Goal: Check status: Check status

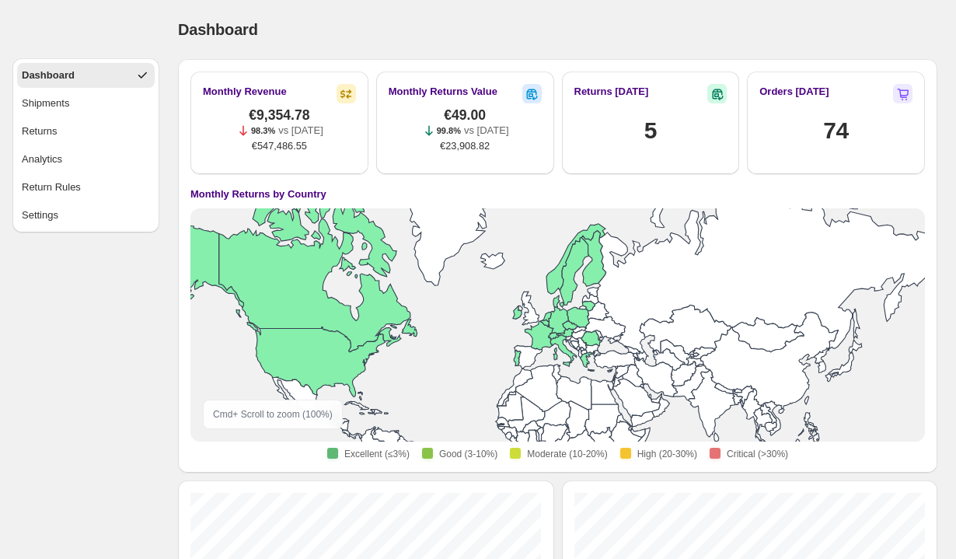
scroll to position [40, 0]
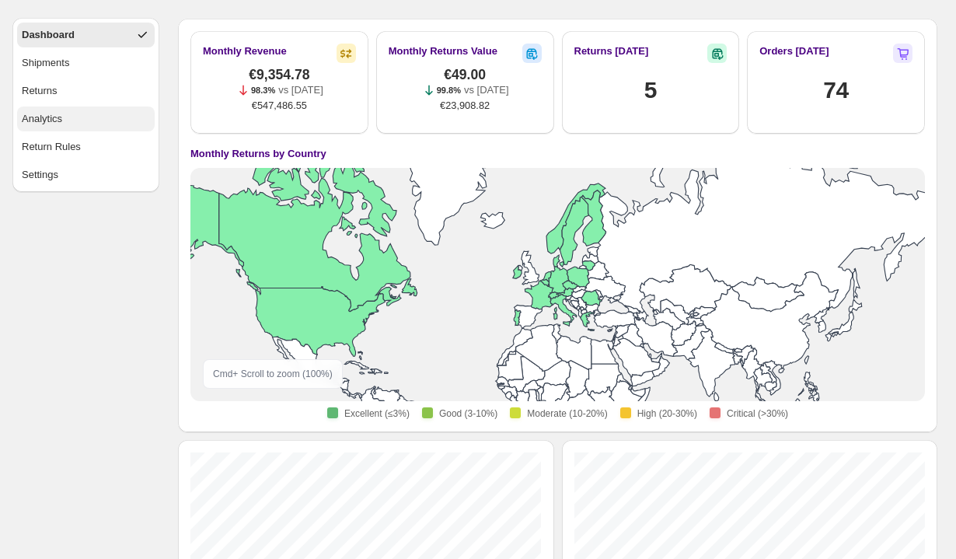
click at [47, 120] on div "Analytics" at bounding box center [42, 119] width 40 height 16
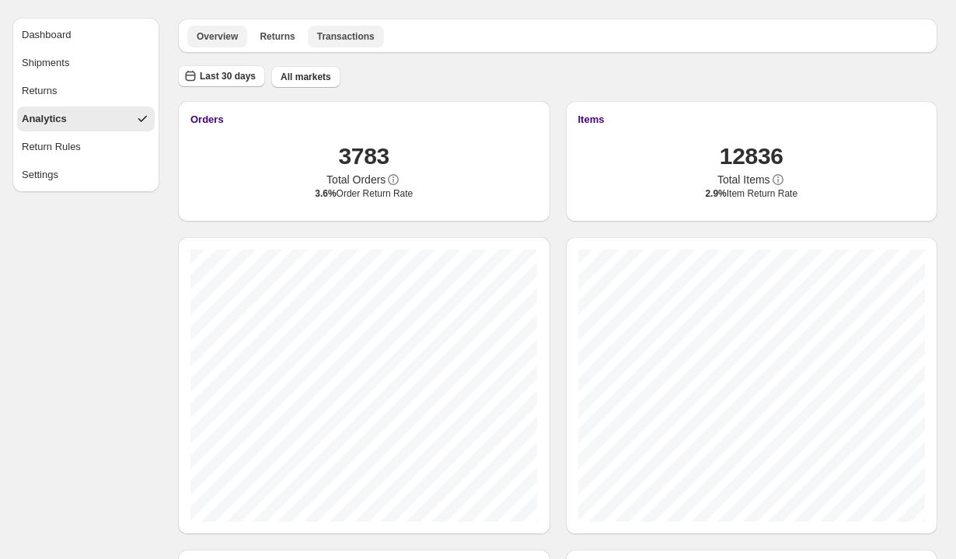
click at [336, 34] on span "Transactions" at bounding box center [346, 36] width 58 height 12
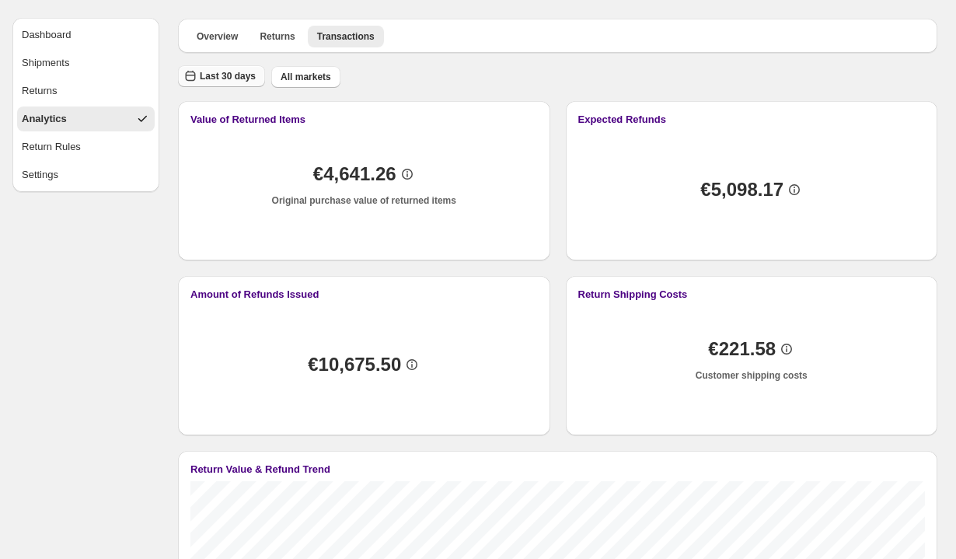
click at [235, 75] on span "Last 30 days" at bounding box center [228, 76] width 56 height 12
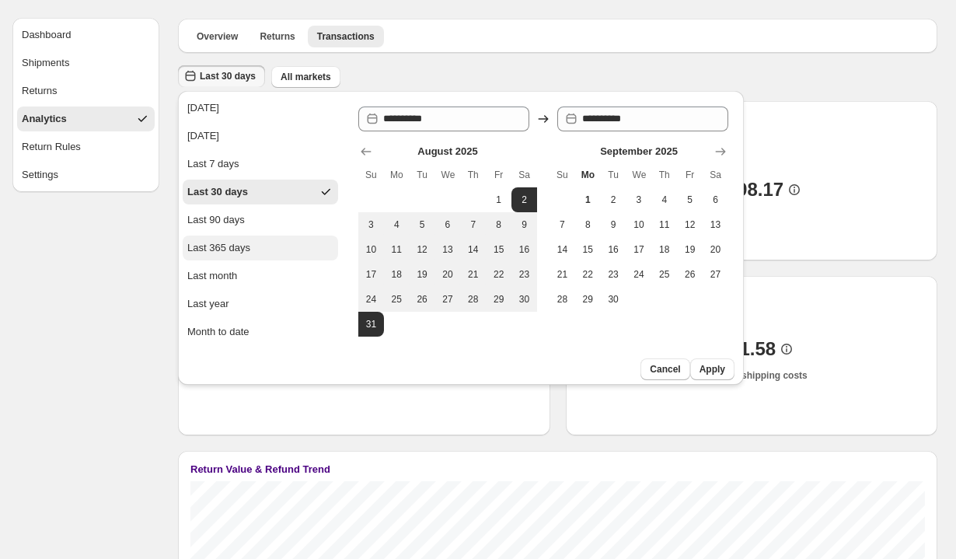
click at [240, 251] on div "Last 365 days" at bounding box center [218, 248] width 63 height 16
type input "**********"
click at [443, 33] on ul "Overview Returns Transactions More views" at bounding box center [557, 36] width 747 height 22
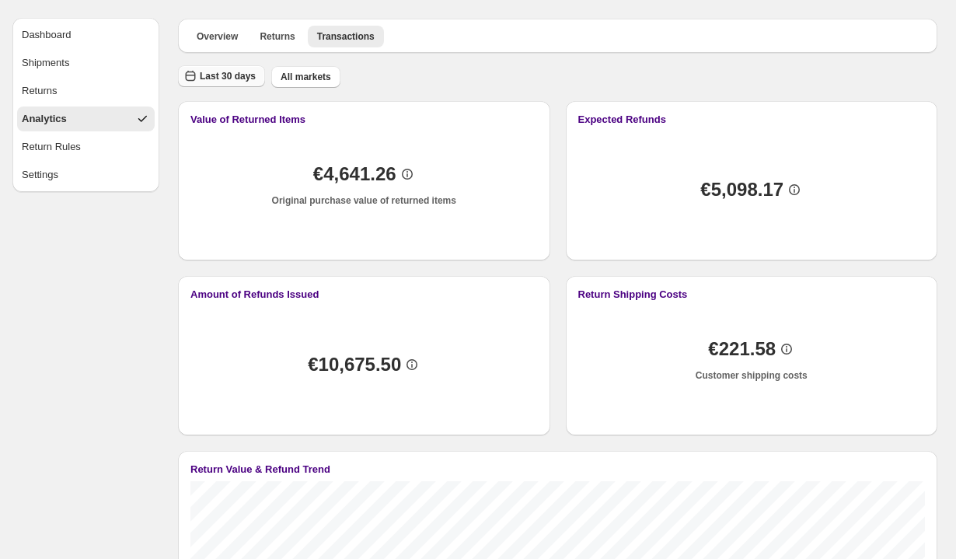
click at [240, 85] on button "Last 30 days" at bounding box center [221, 76] width 87 height 22
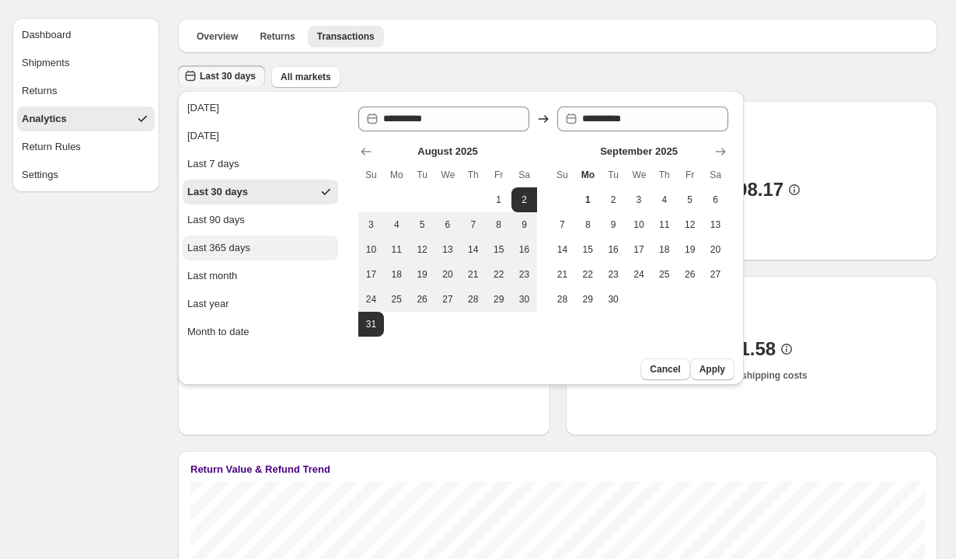
click at [236, 243] on div "Last 365 days" at bounding box center [218, 248] width 63 height 16
type input "**********"
click at [725, 368] on button "Apply" at bounding box center [712, 369] width 44 height 22
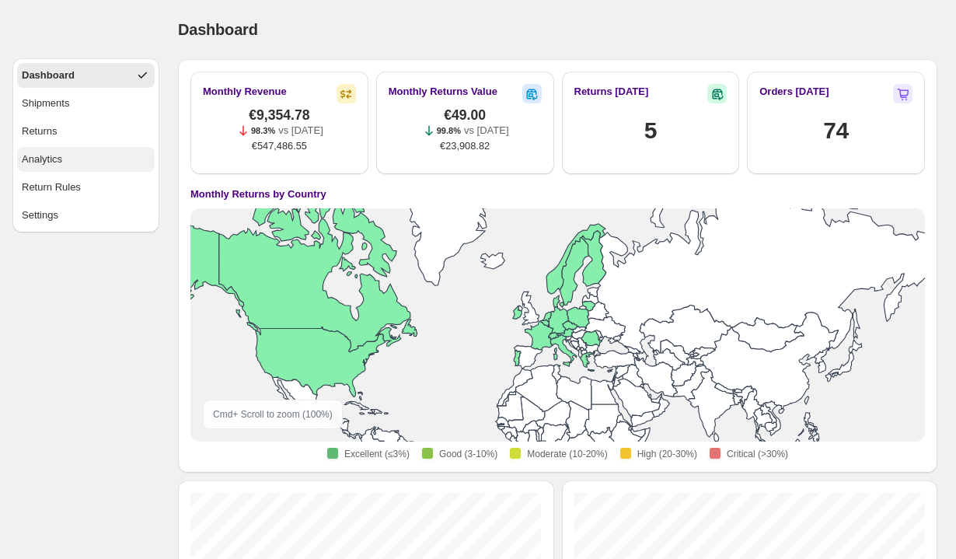
click at [47, 155] on div "Analytics" at bounding box center [42, 160] width 40 height 16
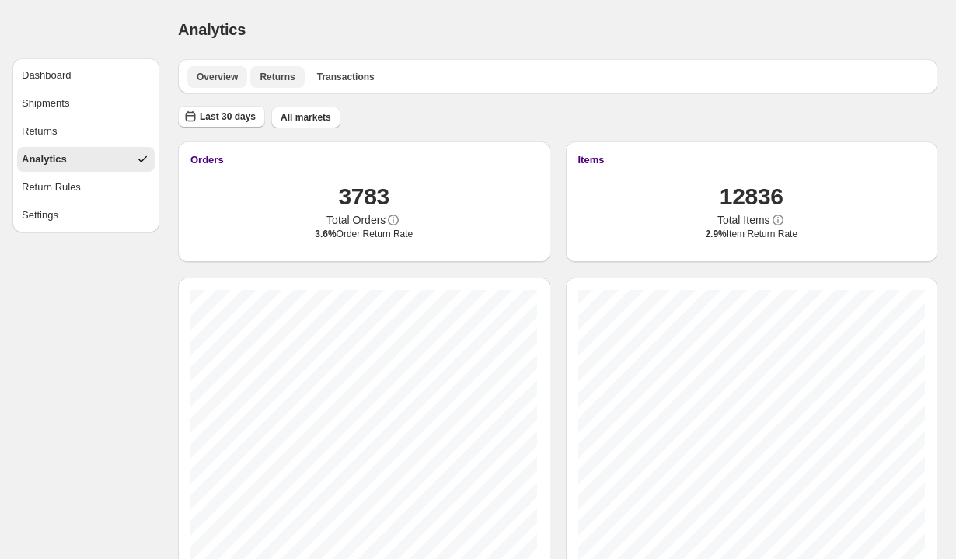
click at [279, 72] on span "Returns" at bounding box center [277, 77] width 35 height 12
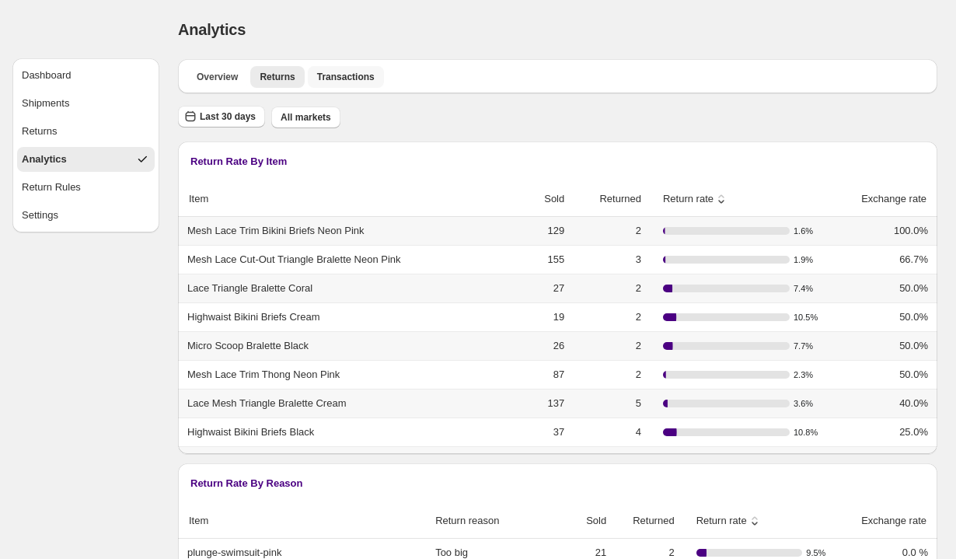
click at [350, 75] on span "Transactions" at bounding box center [346, 77] width 58 height 12
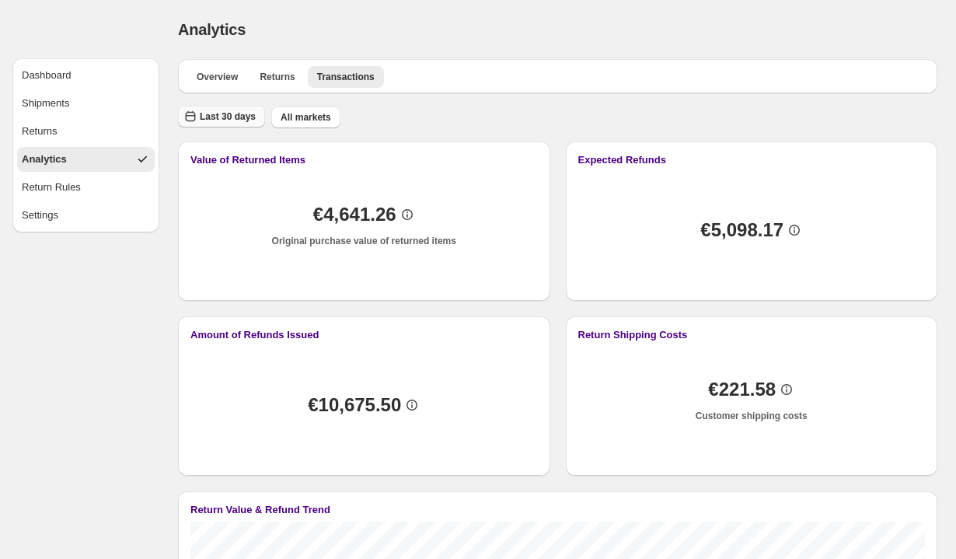
click at [239, 114] on span "Last 30 days" at bounding box center [228, 116] width 56 height 12
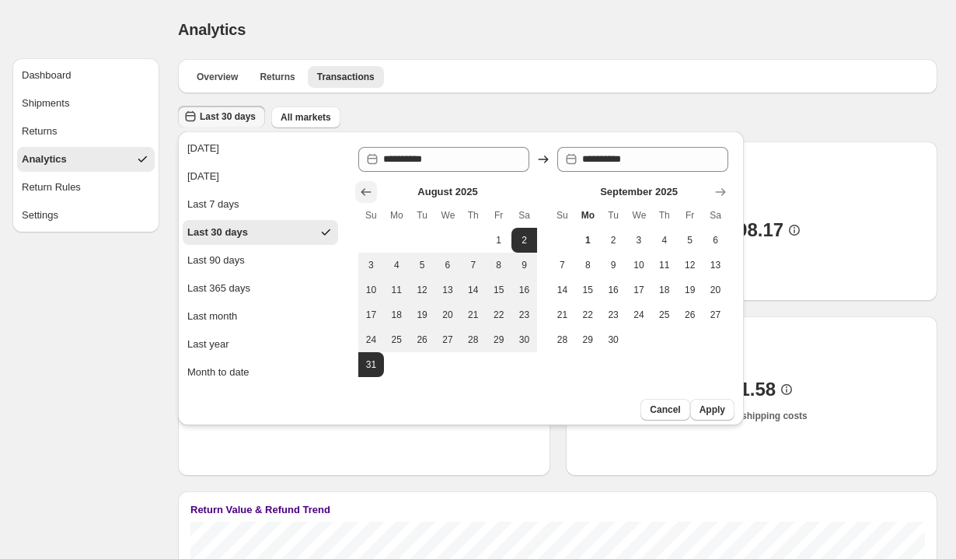
click at [371, 192] on icon "Show previous month, July 2025" at bounding box center [366, 192] width 16 height 16
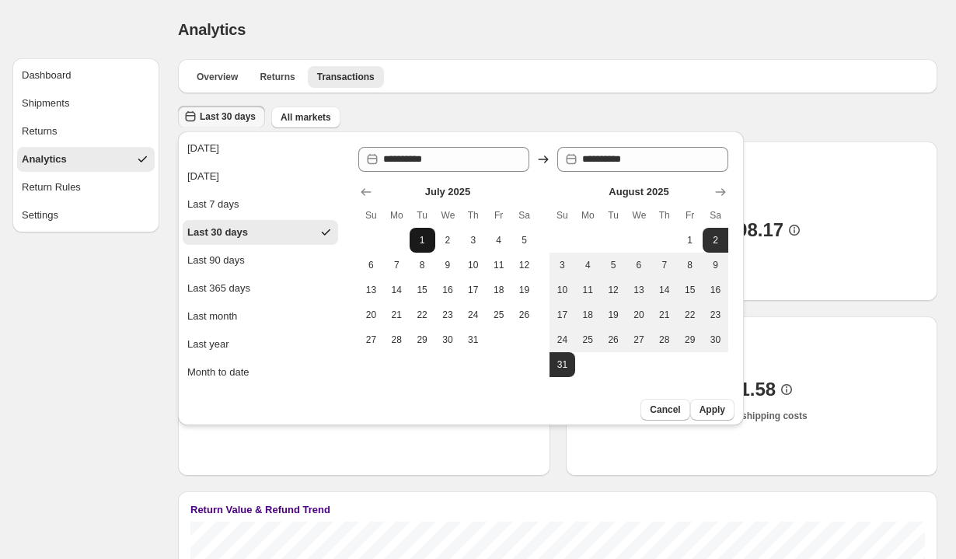
click at [424, 238] on span "1" at bounding box center [422, 240] width 13 height 12
type input "**********"
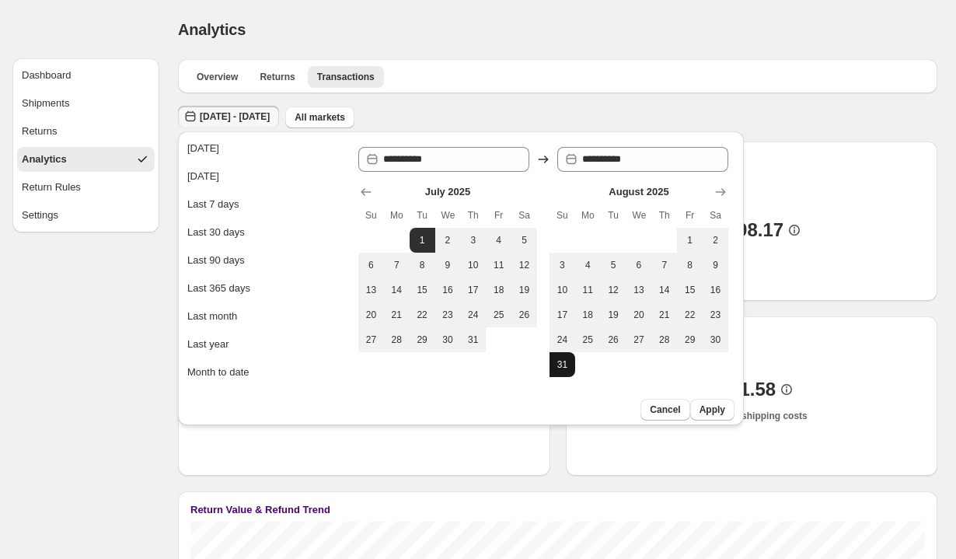
click at [556, 366] on span "31" at bounding box center [562, 364] width 13 height 12
type input "**********"
click at [714, 410] on span "Apply" at bounding box center [712, 409] width 26 height 12
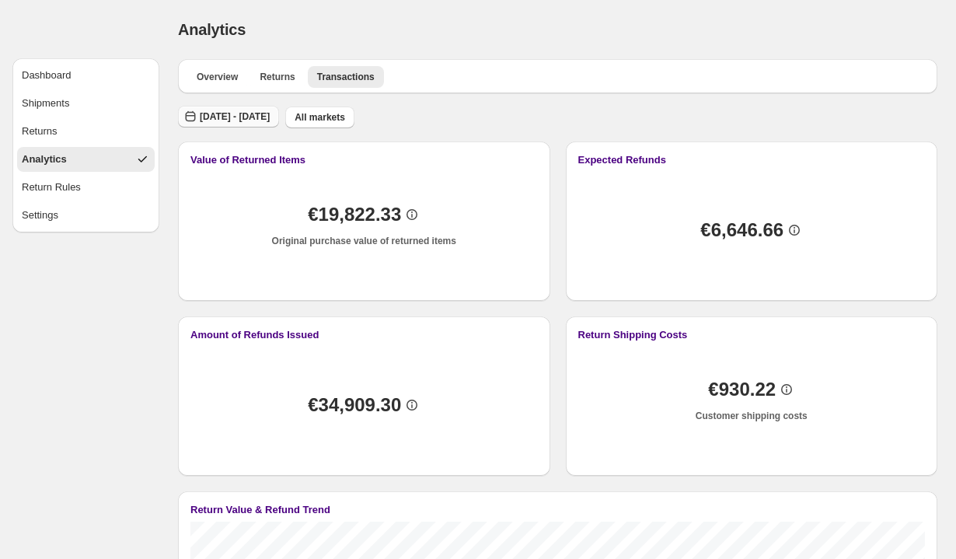
click at [270, 113] on span "Tue Jul 01 2025 - Sun Aug 31 2025" at bounding box center [235, 116] width 70 height 12
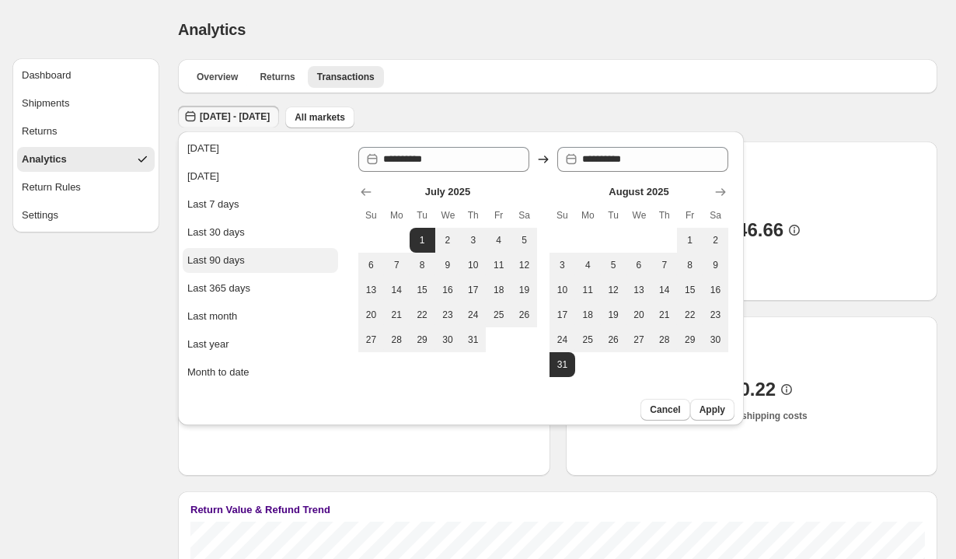
click at [211, 267] on div "Last 90 days" at bounding box center [216, 261] width 58 height 16
type input "**********"
click at [702, 406] on span "Apply" at bounding box center [712, 409] width 26 height 12
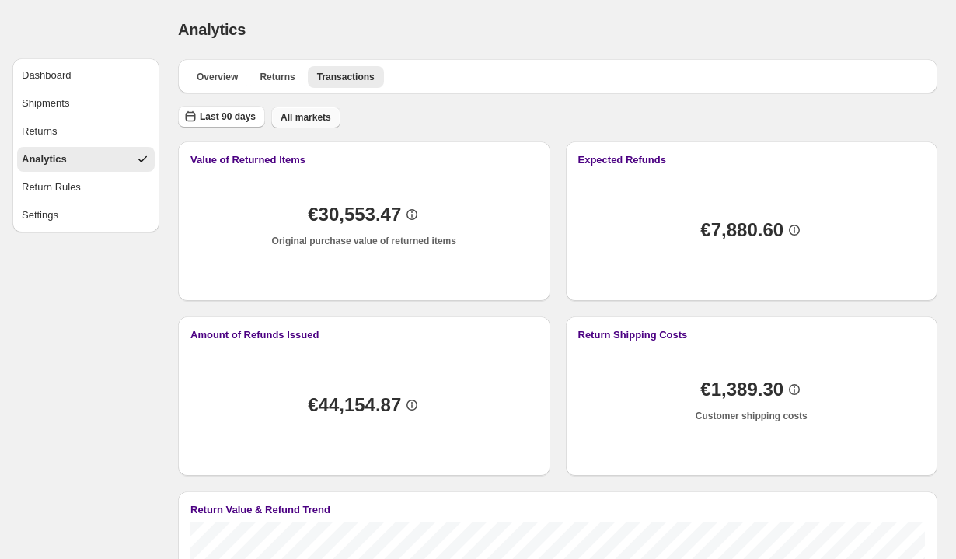
click at [305, 116] on span "All markets" at bounding box center [306, 117] width 51 height 12
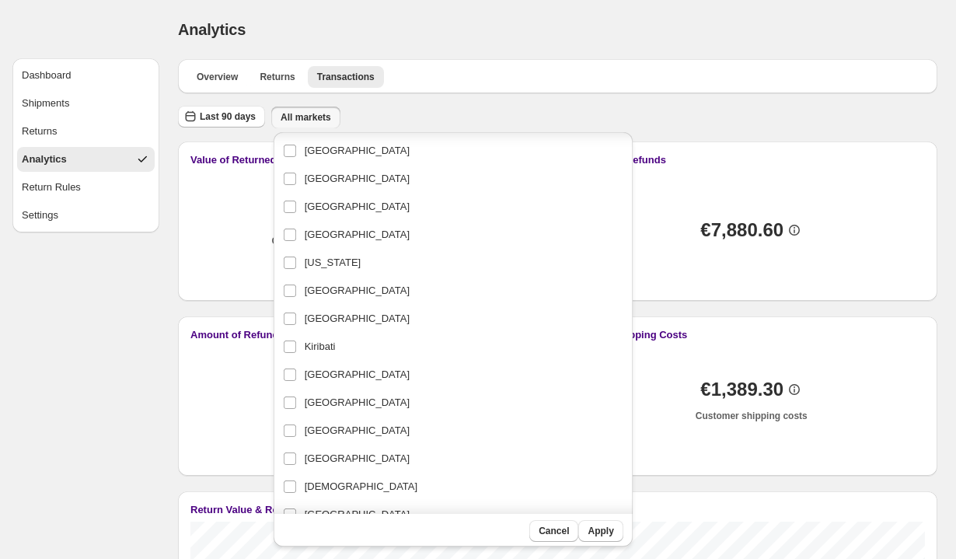
scroll to position [1142, 0]
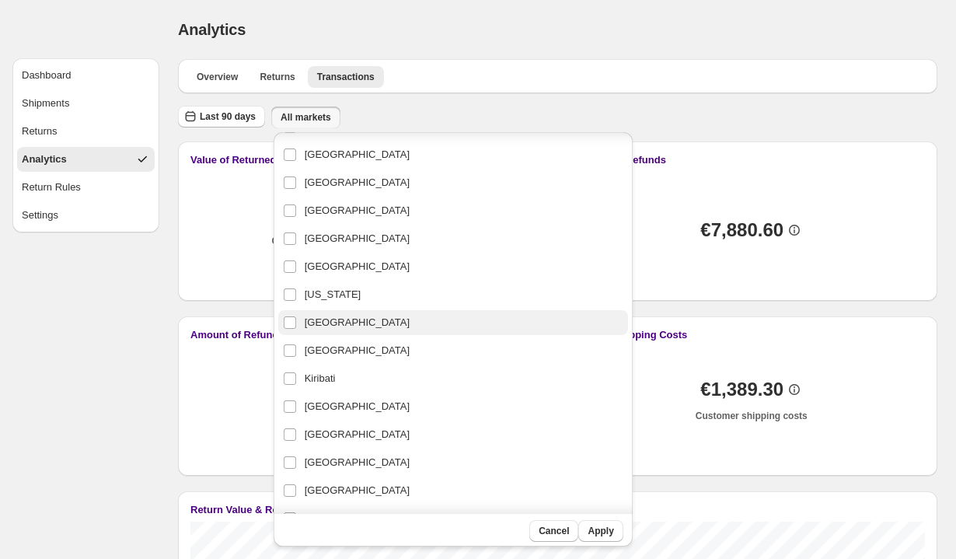
click at [319, 319] on span "Germany" at bounding box center [357, 323] width 105 height 16
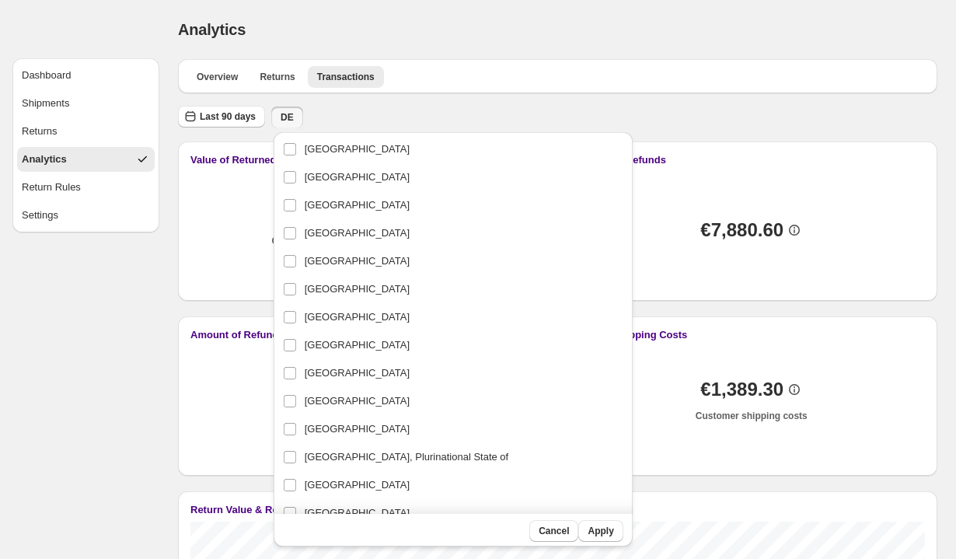
click at [521, 116] on div "Last 90 days DE" at bounding box center [554, 114] width 765 height 30
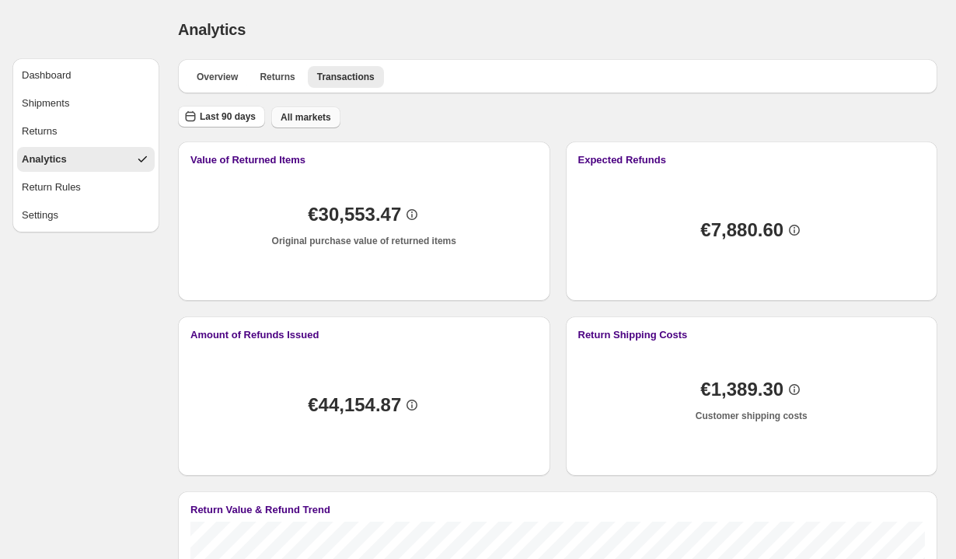
click at [302, 123] on button "All markets" at bounding box center [305, 117] width 69 height 22
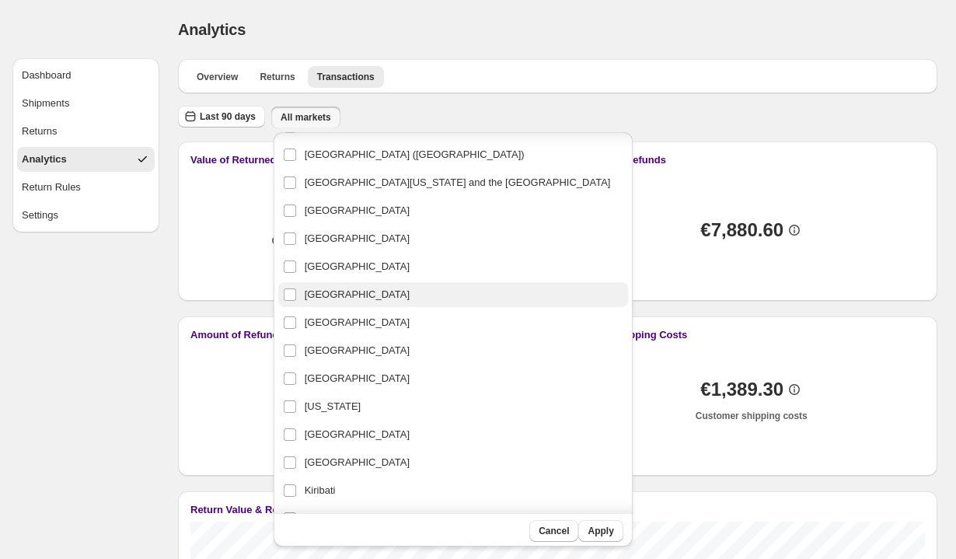
scroll to position [1032, 0]
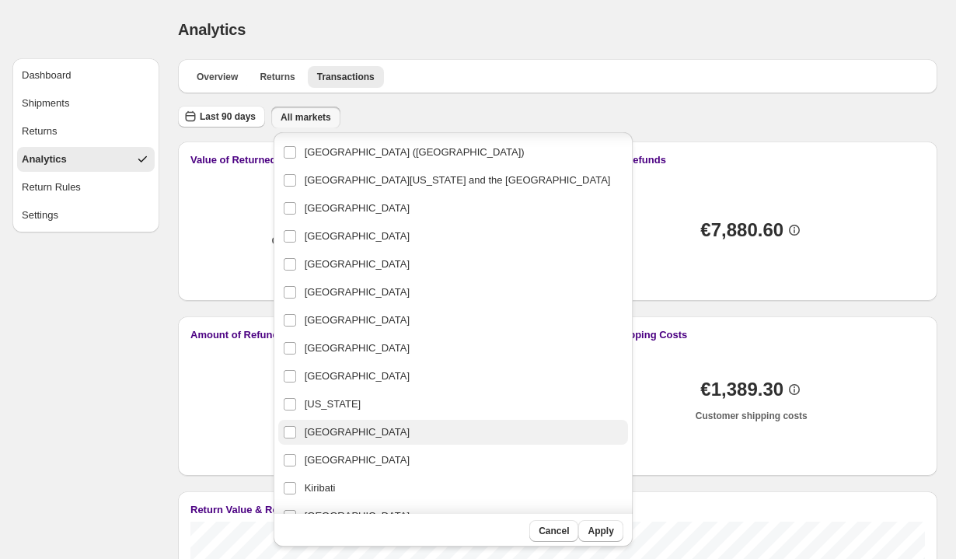
click at [341, 432] on span "Germany" at bounding box center [357, 432] width 105 height 16
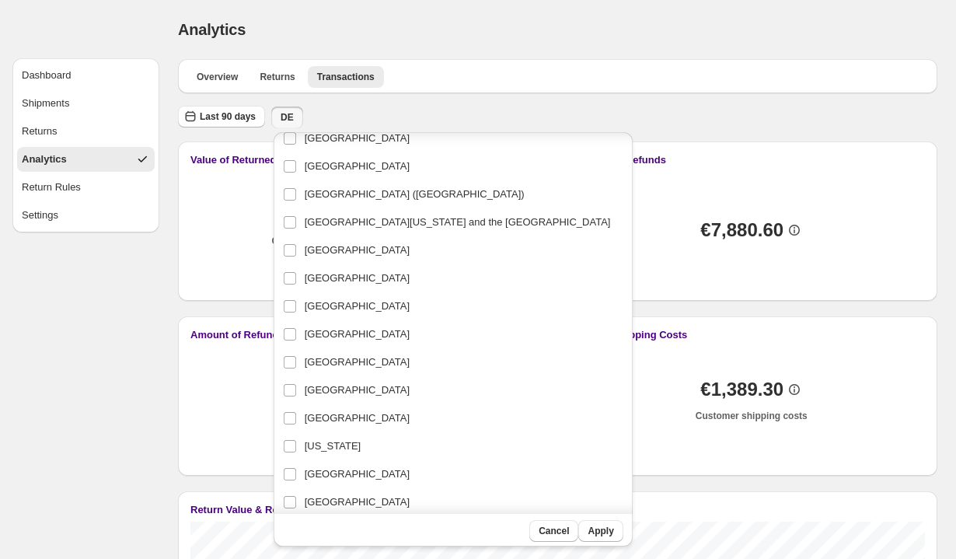
scroll to position [995, 0]
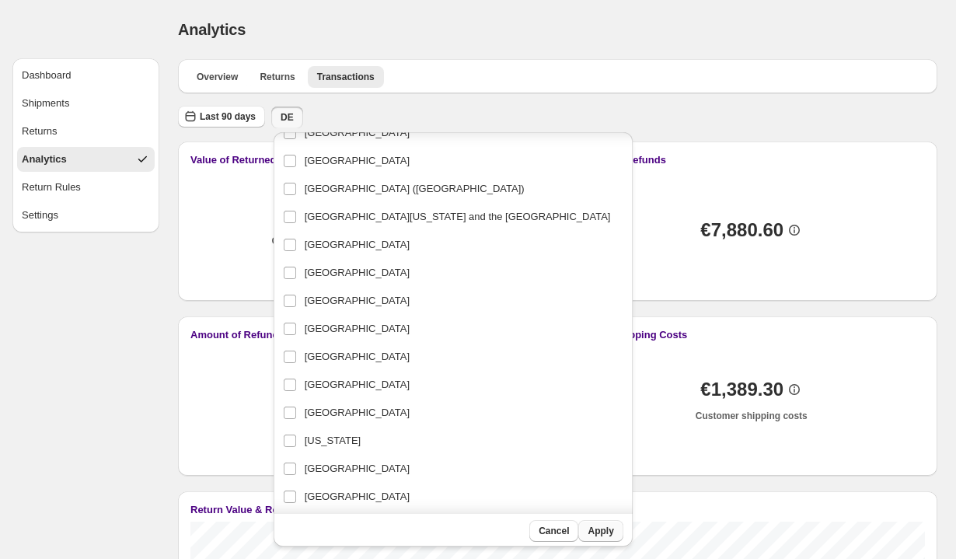
click at [587, 531] on span "Apply" at bounding box center [600, 531] width 26 height 12
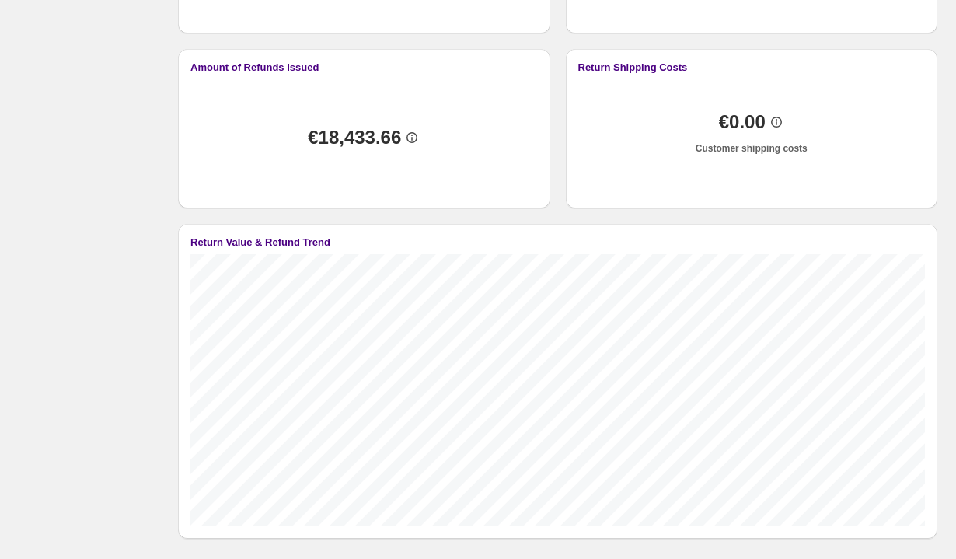
scroll to position [0, 0]
